Goal: Task Accomplishment & Management: Manage account settings

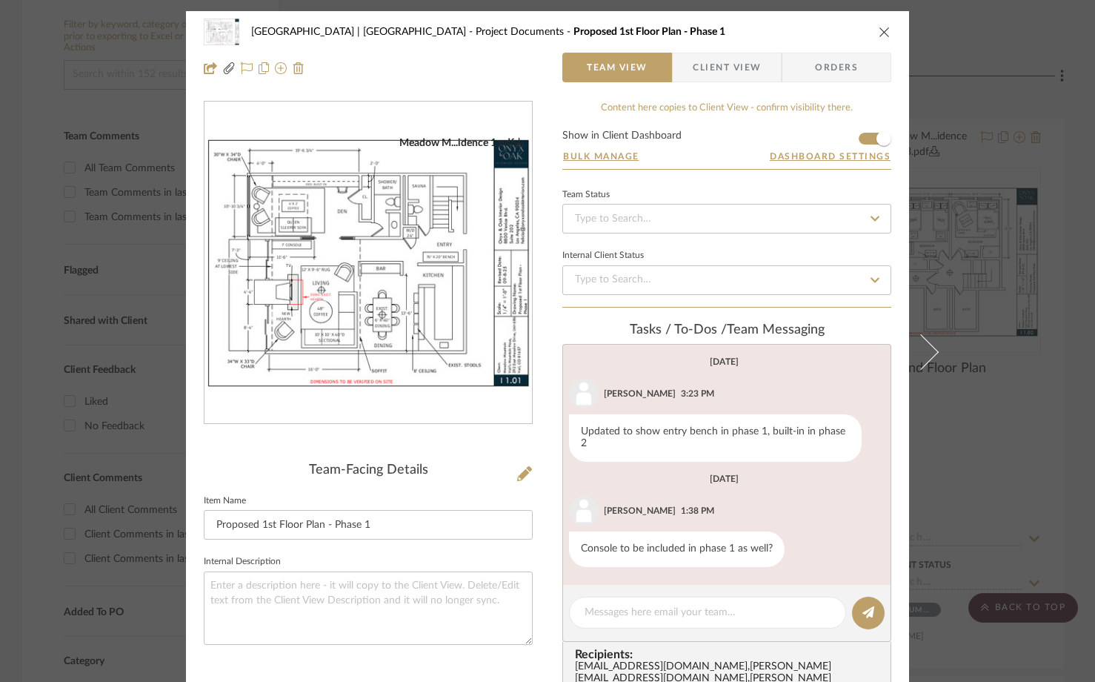
click at [881, 31] on icon "close" at bounding box center [885, 32] width 12 height 12
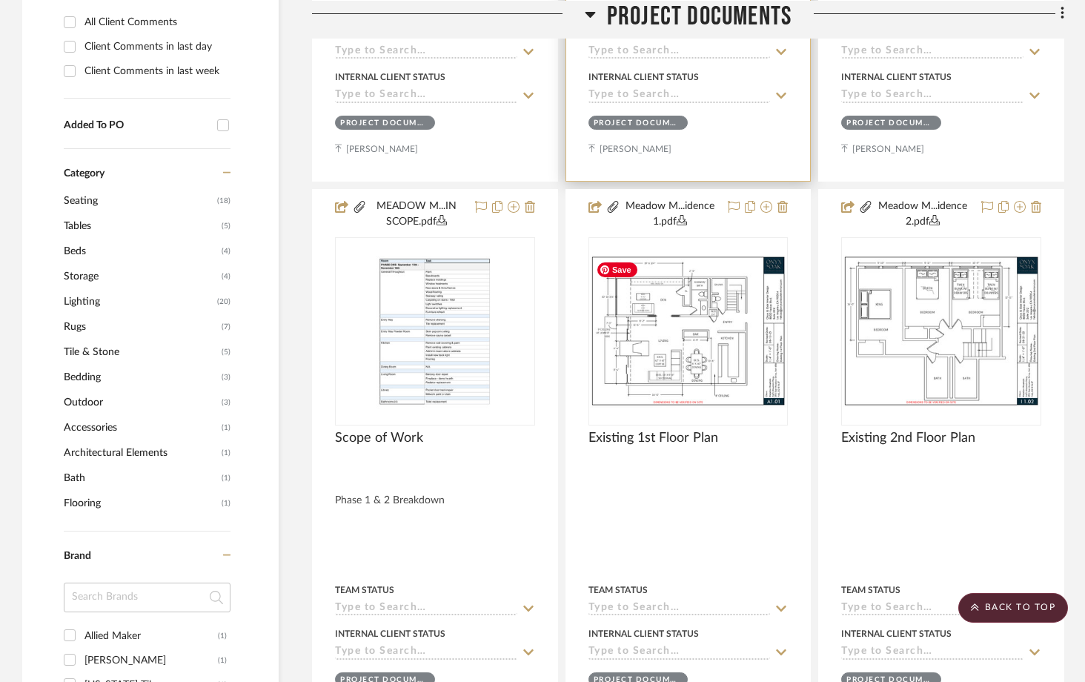
scroll to position [838, 0]
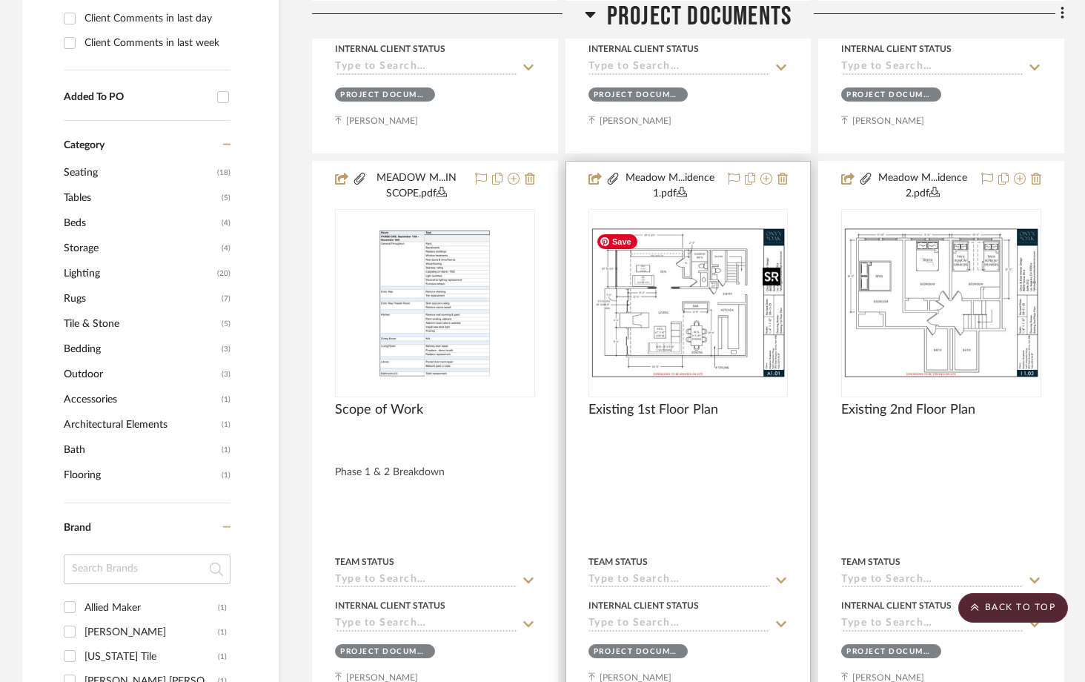
click at [732, 362] on img "0" at bounding box center [688, 303] width 197 height 152
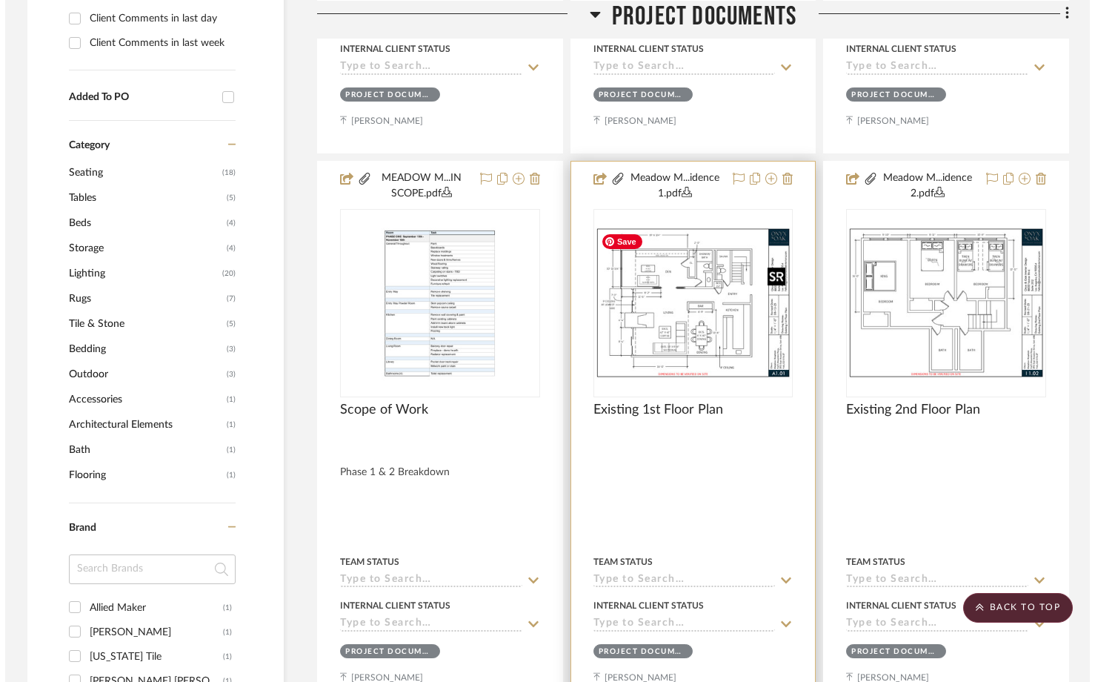
scroll to position [0, 0]
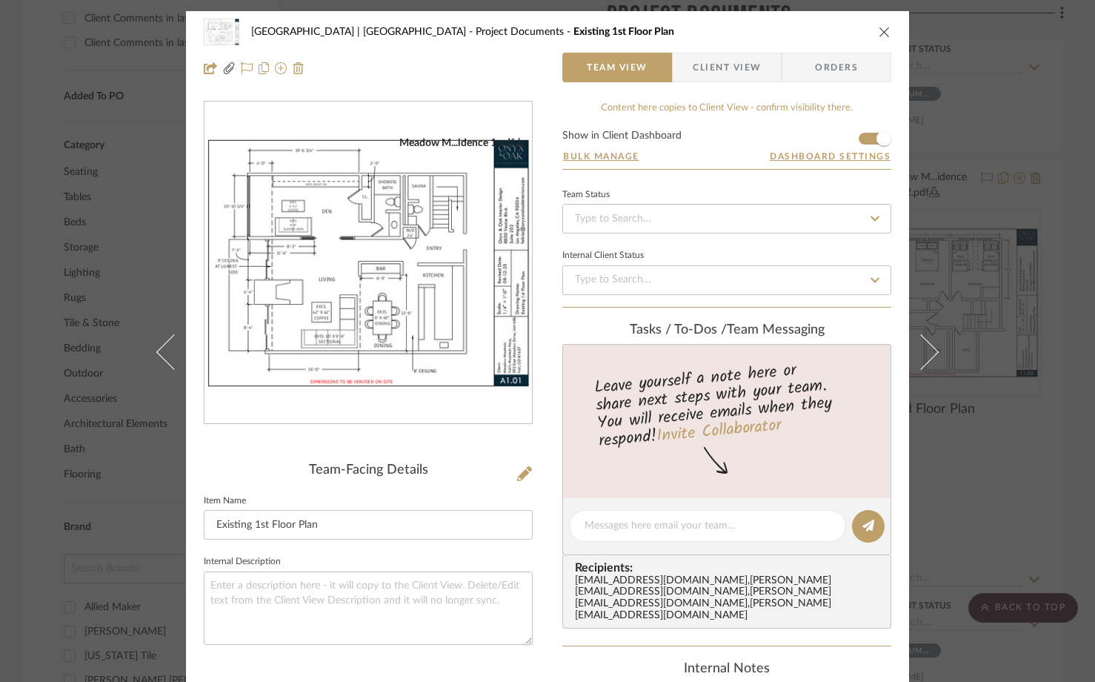
click at [397, 300] on img "0" at bounding box center [369, 262] width 328 height 253
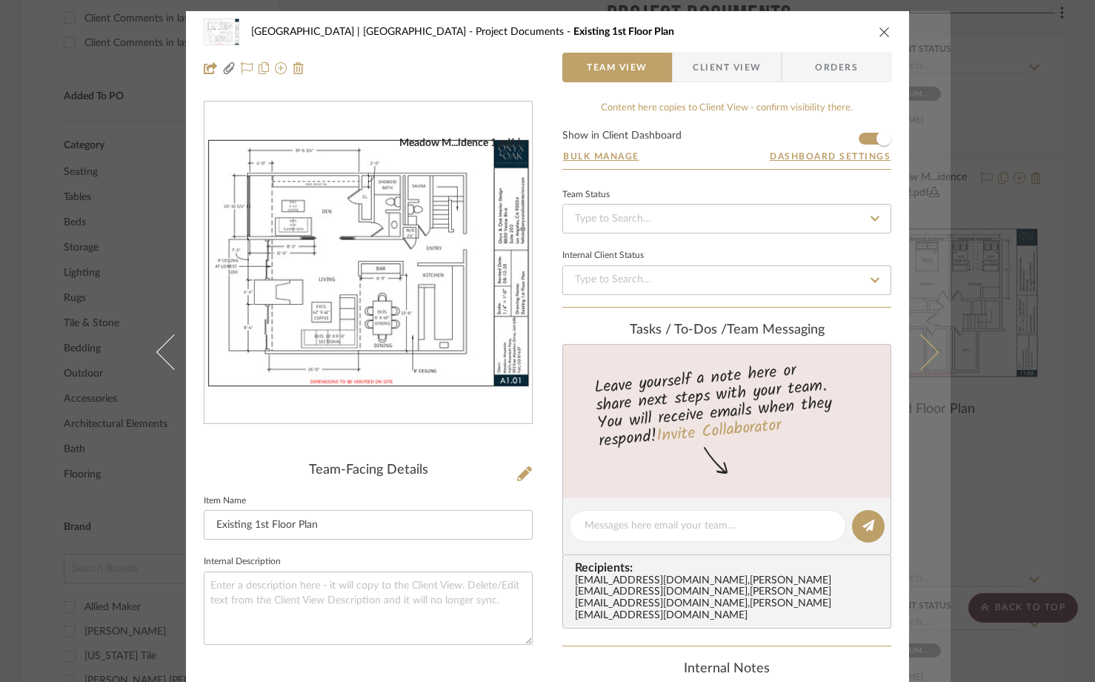
click at [921, 364] on button at bounding box center [930, 352] width 42 height 682
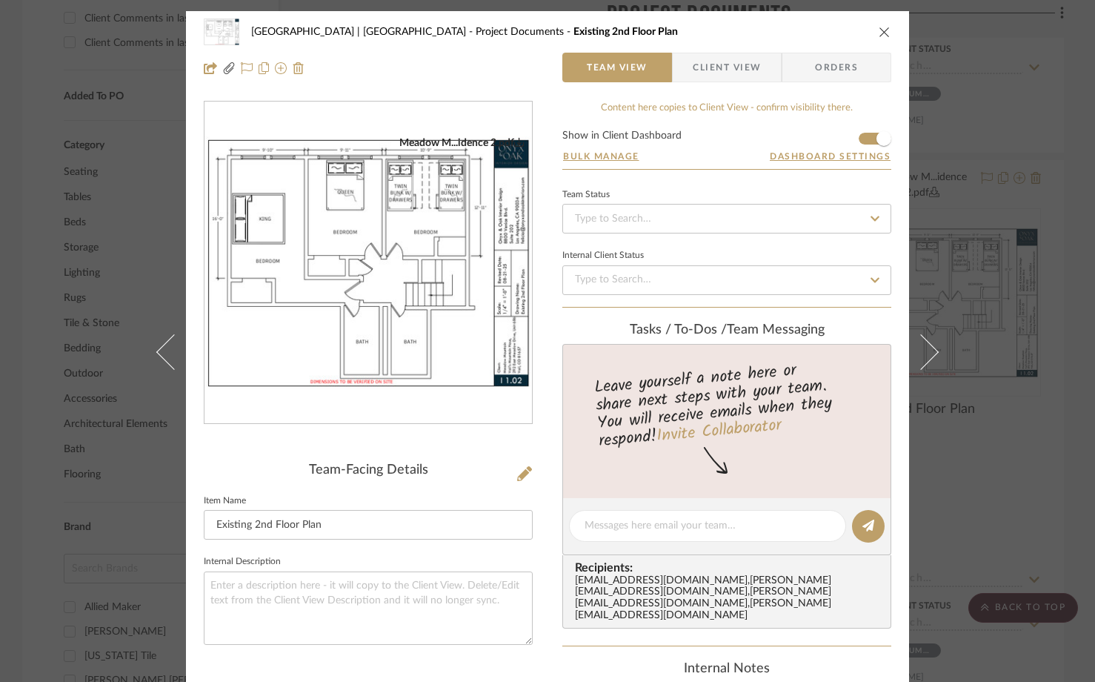
click at [428, 282] on img "0" at bounding box center [369, 262] width 328 height 253
click at [879, 30] on icon "close" at bounding box center [885, 32] width 12 height 12
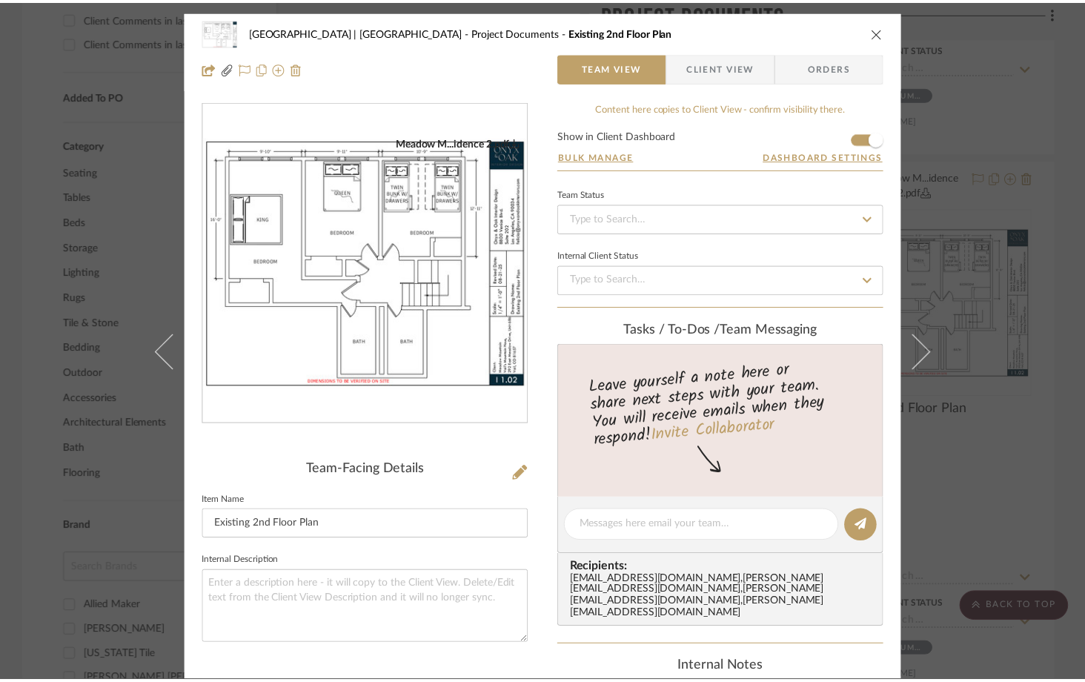
scroll to position [838, 0]
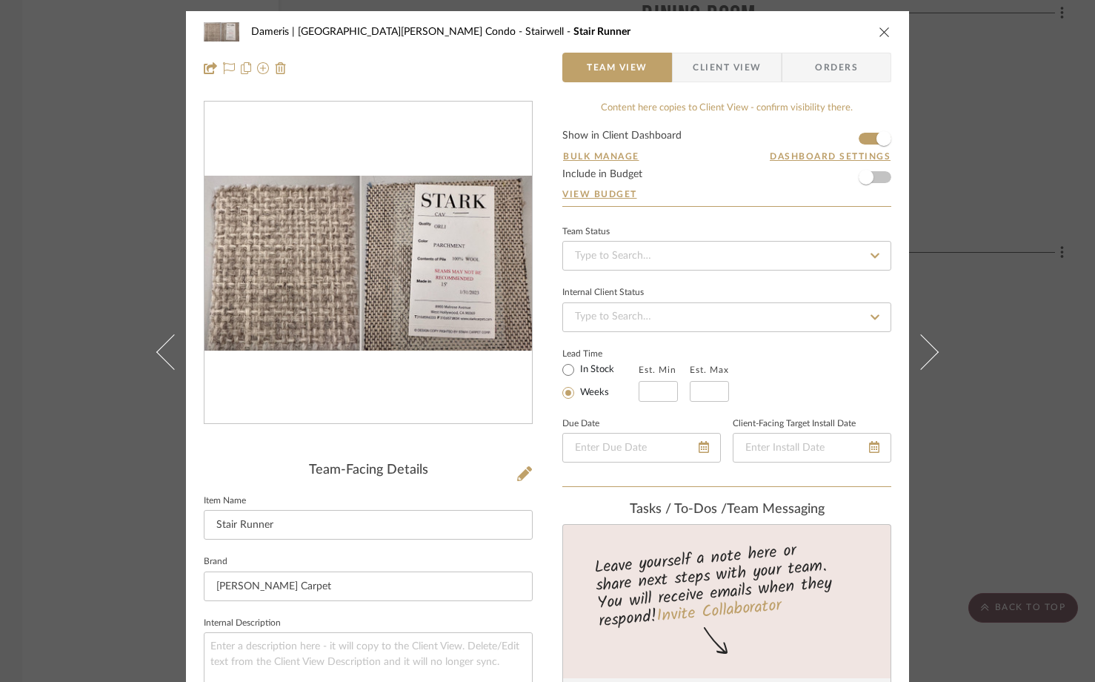
click at [130, 150] on div "Dameris | Santa Monica Condo Stairwell Stair Runner Team View Client View Order…" at bounding box center [547, 341] width 1095 height 682
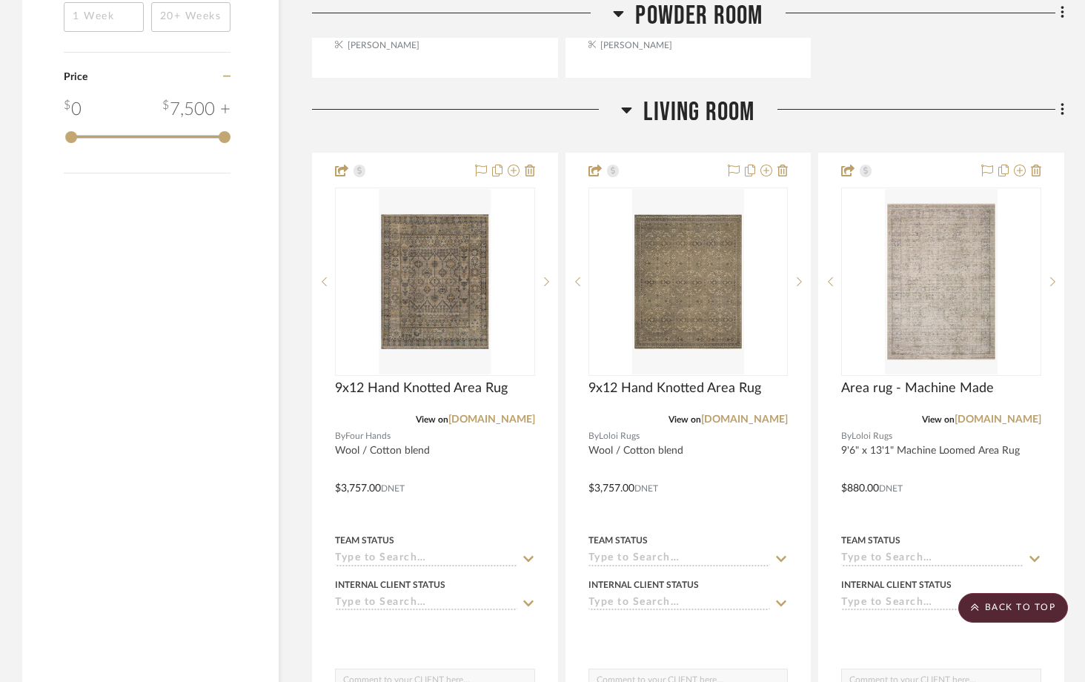
scroll to position [1778, 0]
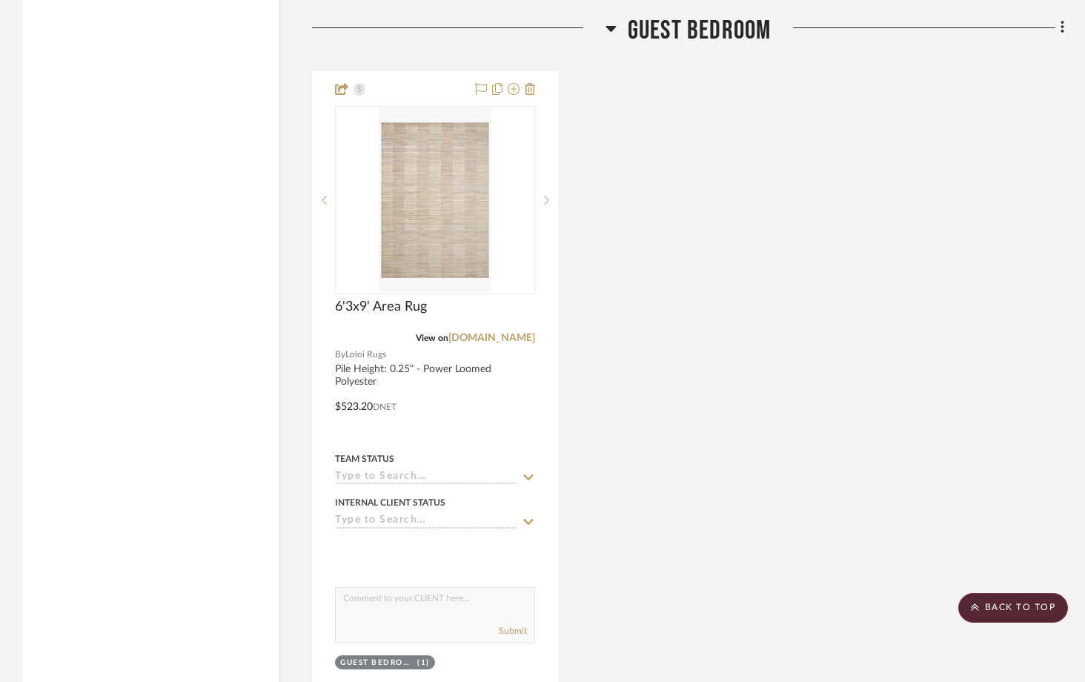
scroll to position [6788, 0]
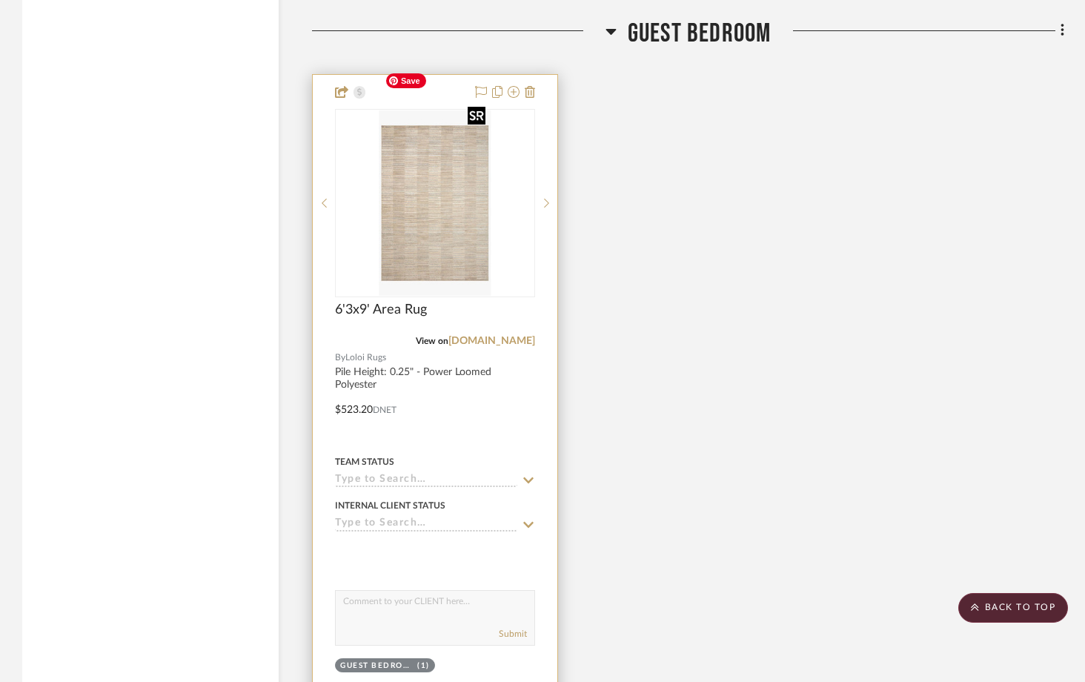
click at [0, 0] on img at bounding box center [0, 0] width 0 height 0
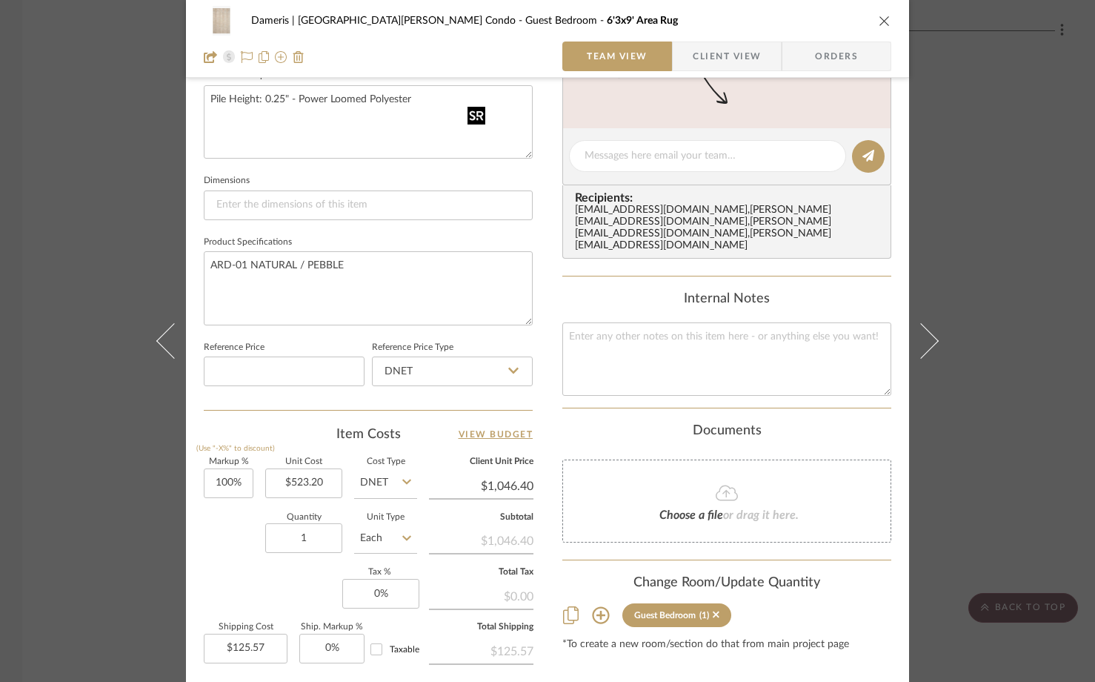
scroll to position [586, 0]
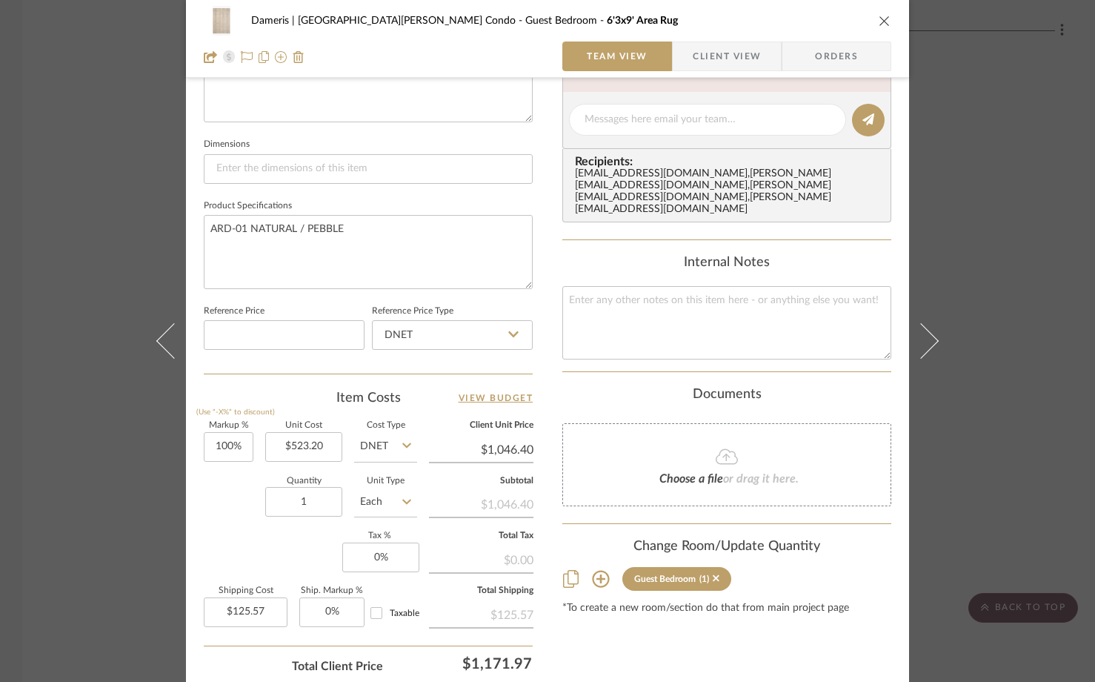
click at [106, 185] on div "Dameris | Santa Monica Condo Guest Bedroom 6'3x9' Area Rug Team View Client Vie…" at bounding box center [547, 341] width 1095 height 682
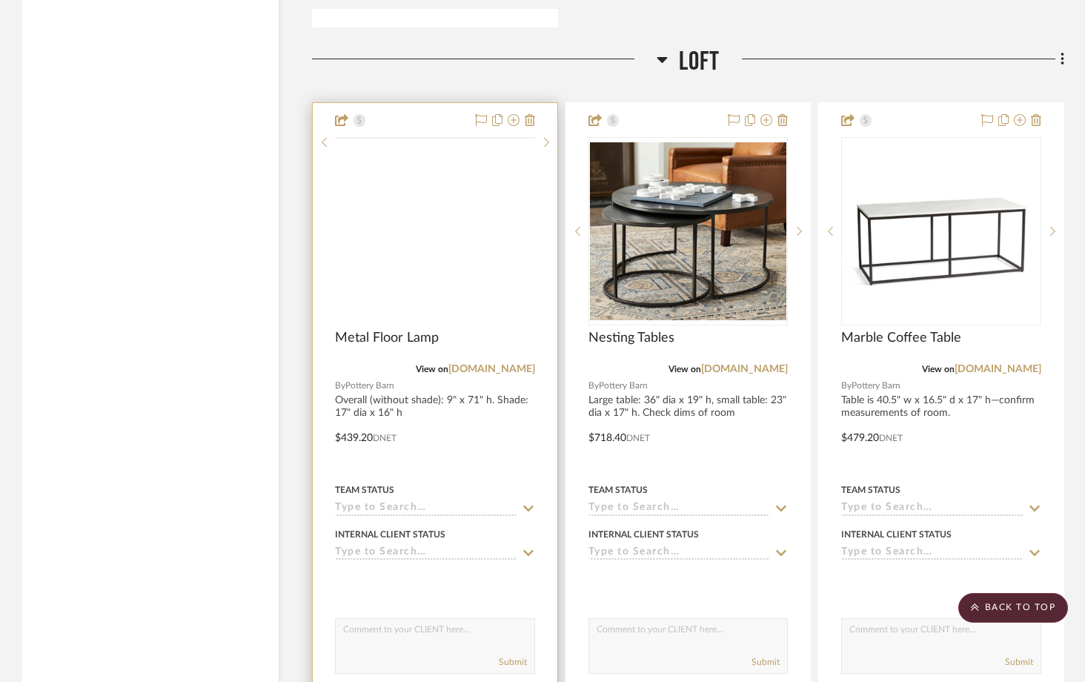
scroll to position [7491, 0]
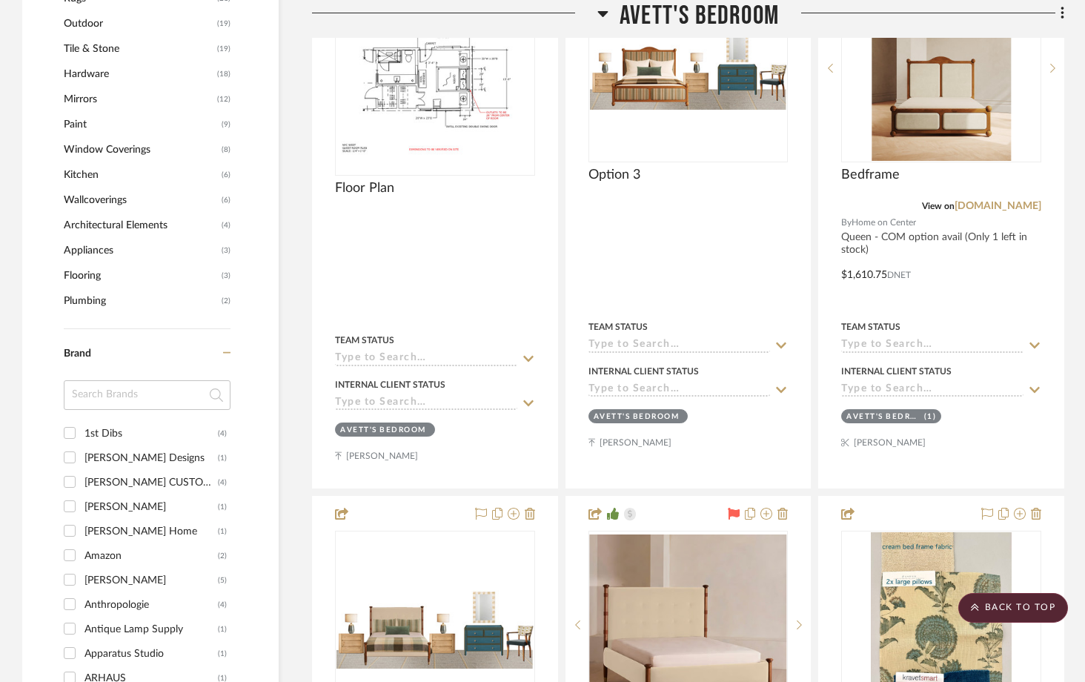
scroll to position [1388, 0]
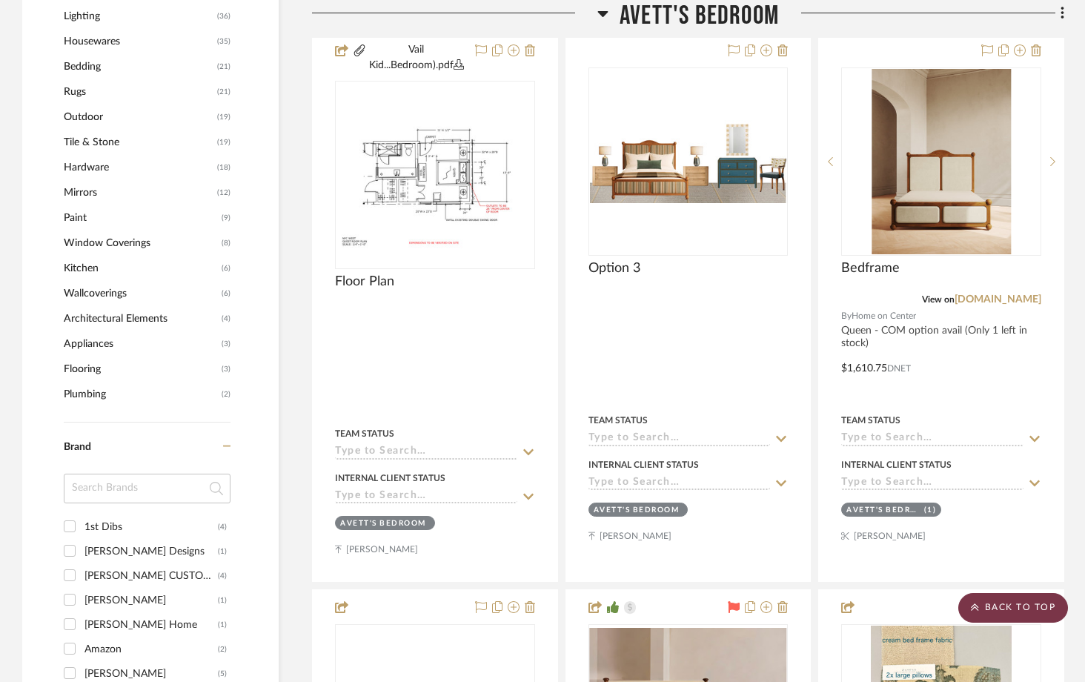
click at [1051, 607] on scroll-to-top-button "BACK TO TOP" at bounding box center [1013, 608] width 110 height 30
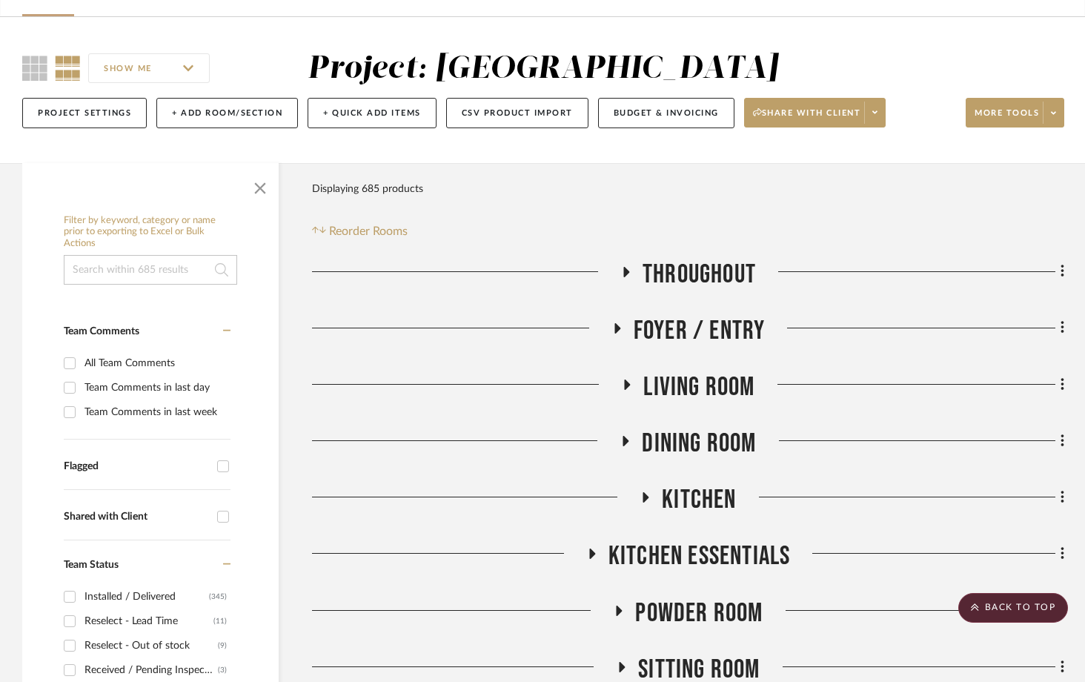
scroll to position [0, 0]
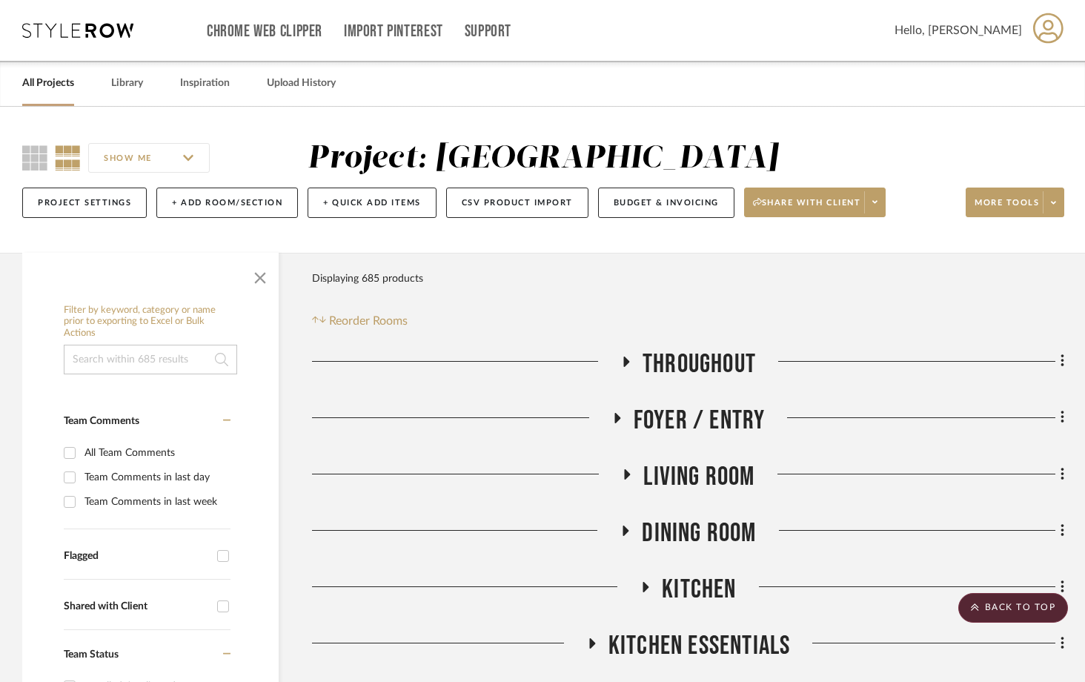
click at [63, 90] on link "All Projects" at bounding box center [48, 83] width 52 height 20
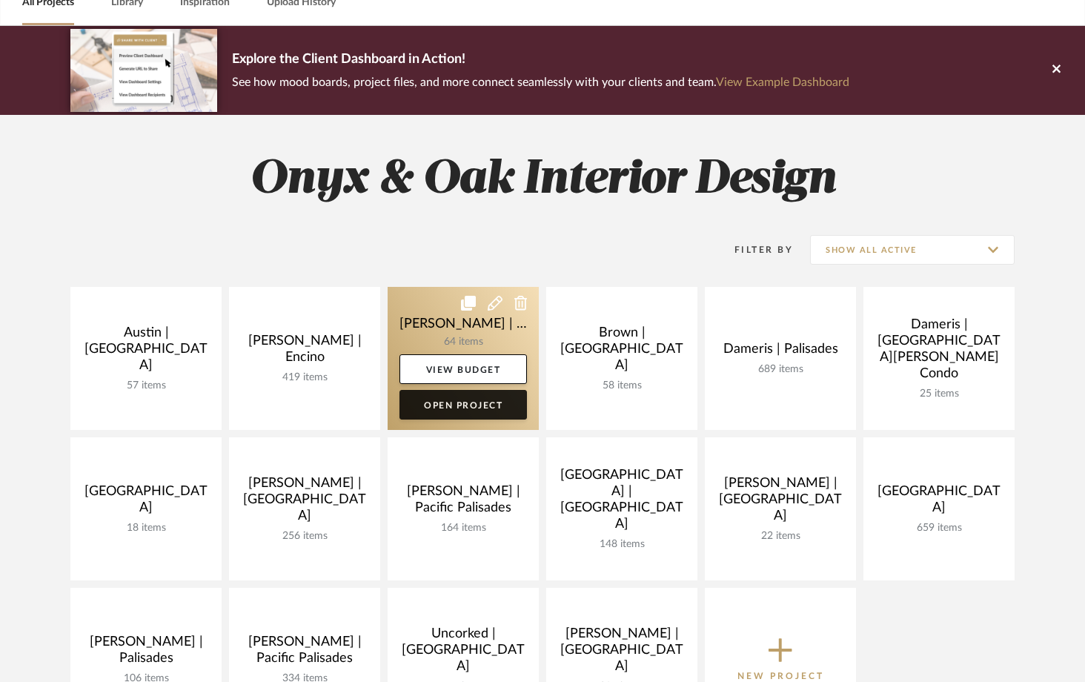
scroll to position [84, 0]
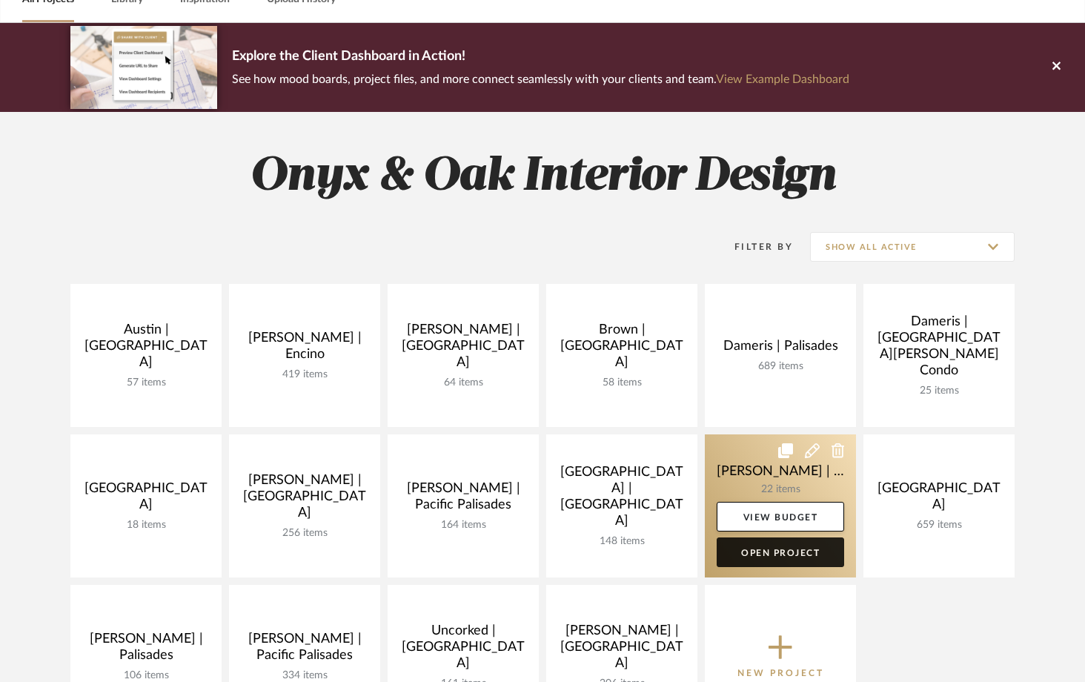
click at [775, 551] on link "Open Project" at bounding box center [780, 552] width 127 height 30
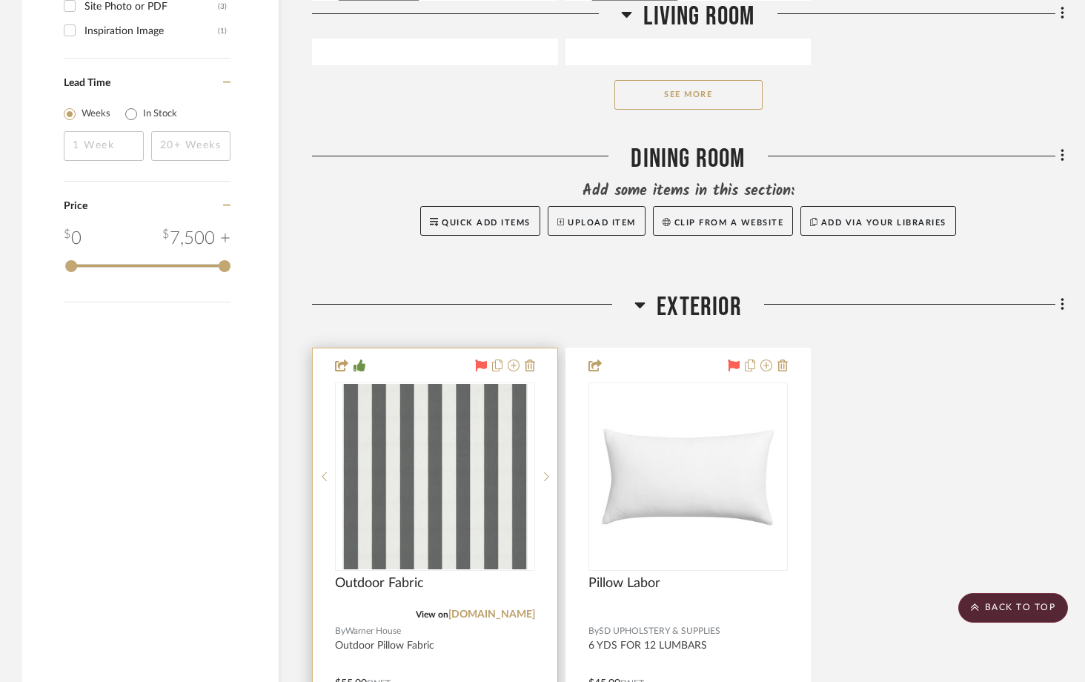
scroll to position [1885, 0]
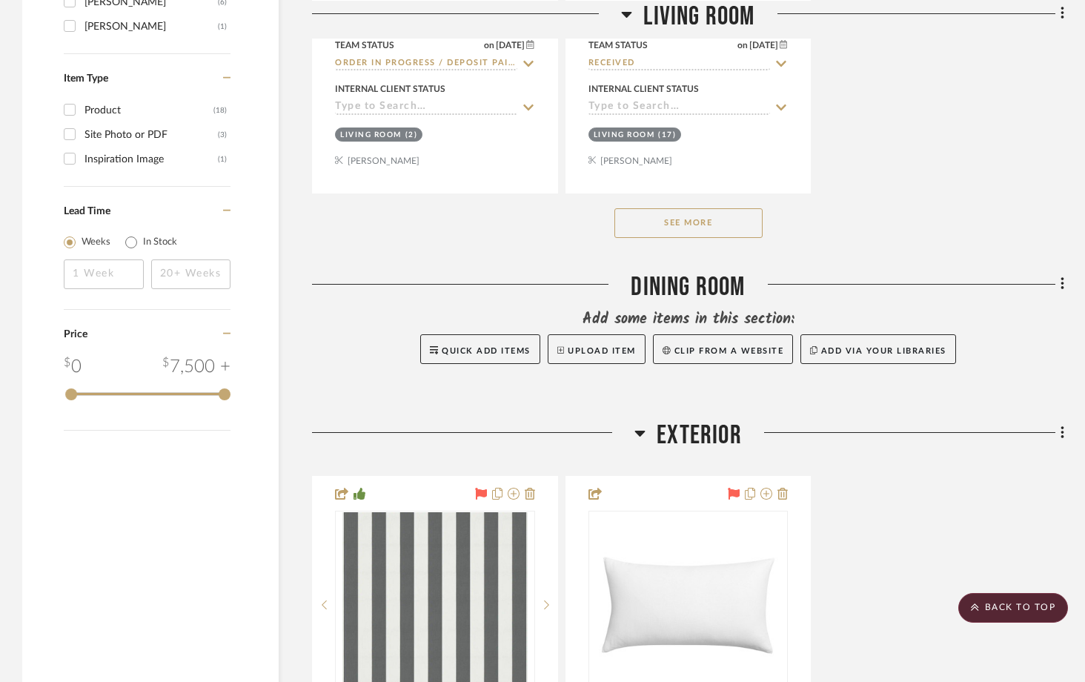
click at [680, 226] on button "See More" at bounding box center [688, 223] width 148 height 30
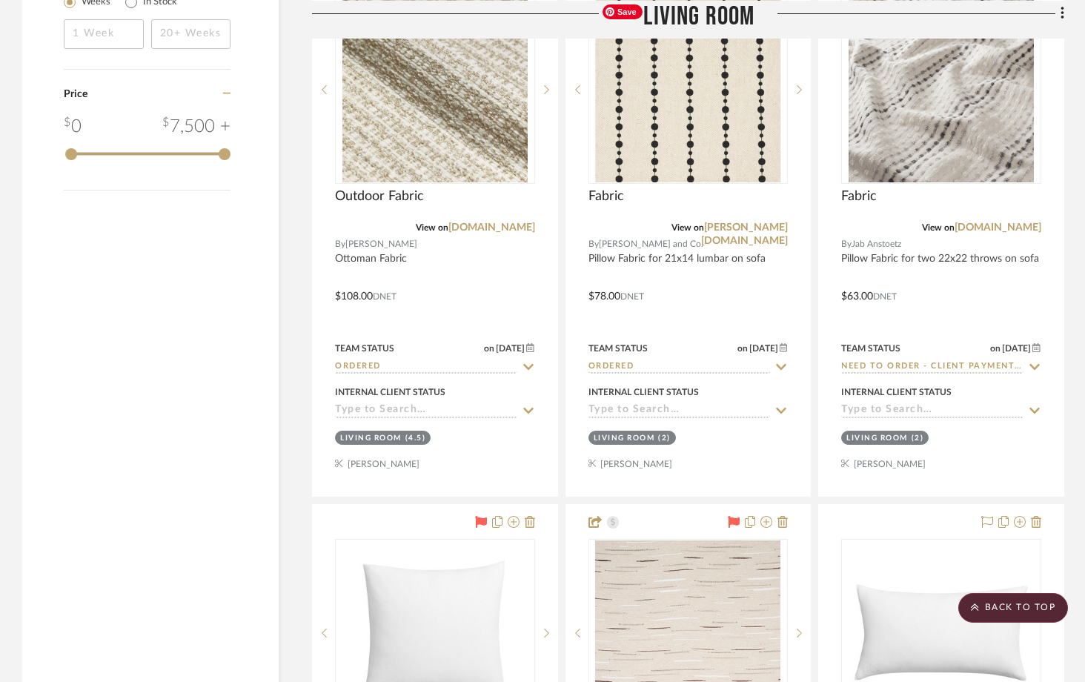
scroll to position [2134, 0]
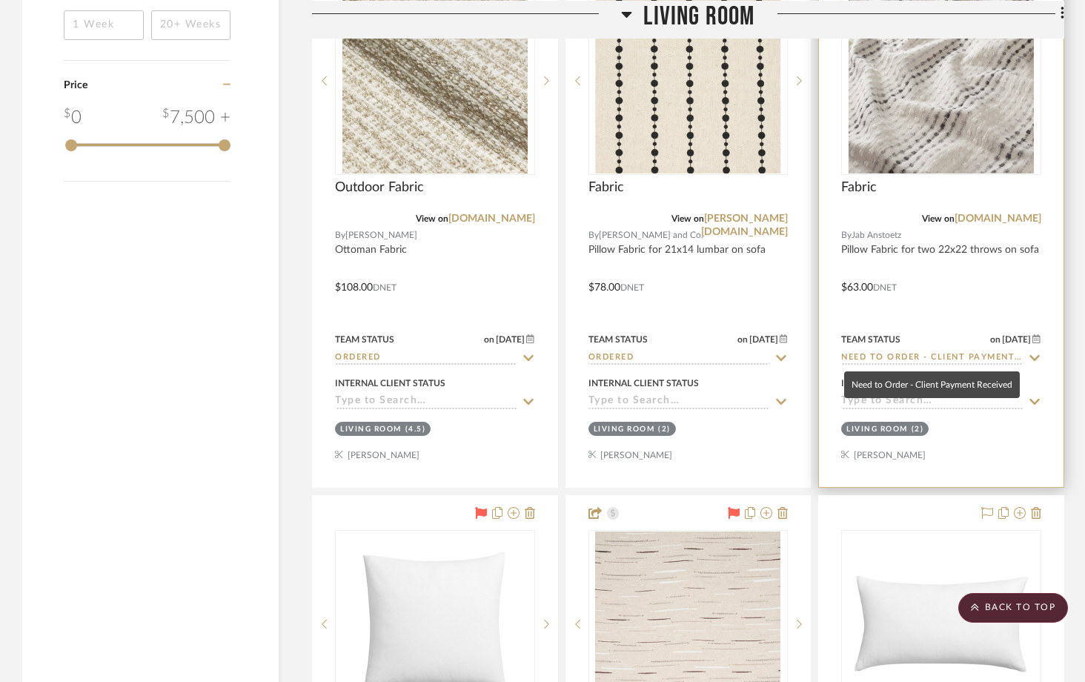
click at [869, 356] on input "Need to Order - Client Payment Received" at bounding box center [932, 358] width 182 height 14
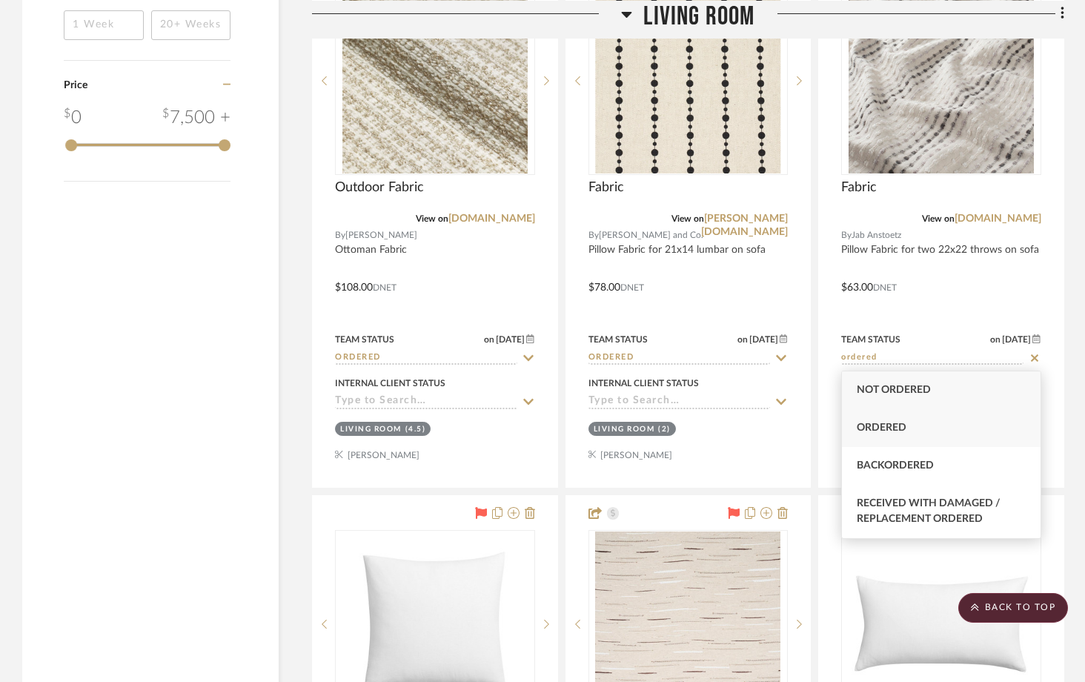
type input "ordered"
click at [887, 425] on span "Ordered" at bounding box center [882, 427] width 50 height 10
type input "[DATE]"
type input "Ordered"
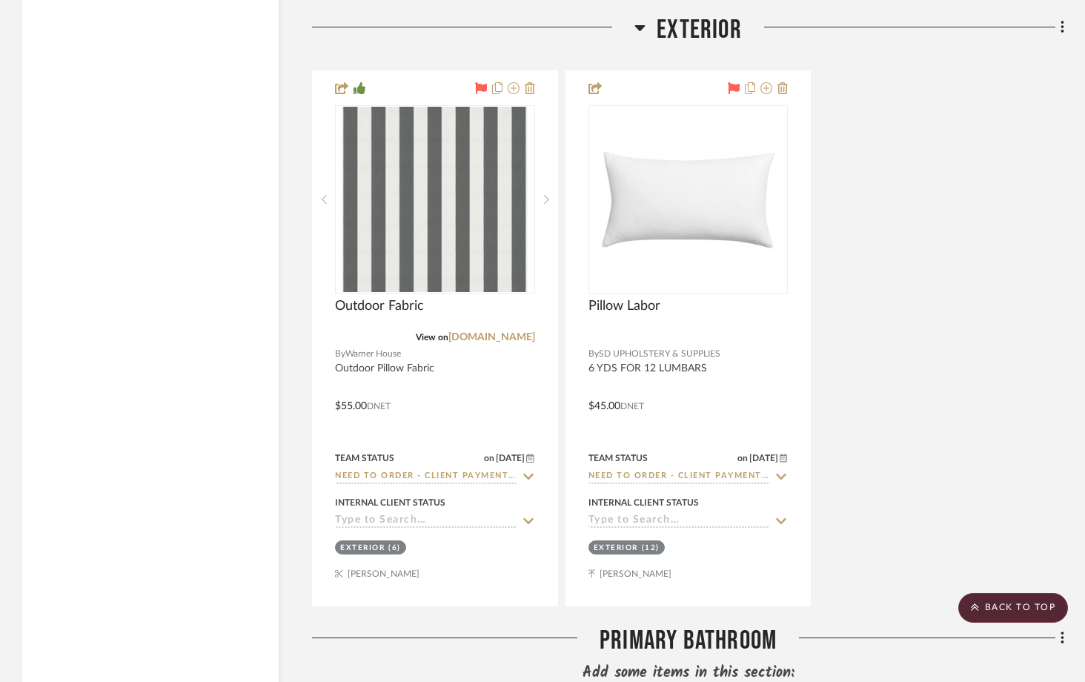
scroll to position [3922, 0]
